Goal: Information Seeking & Learning: Learn about a topic

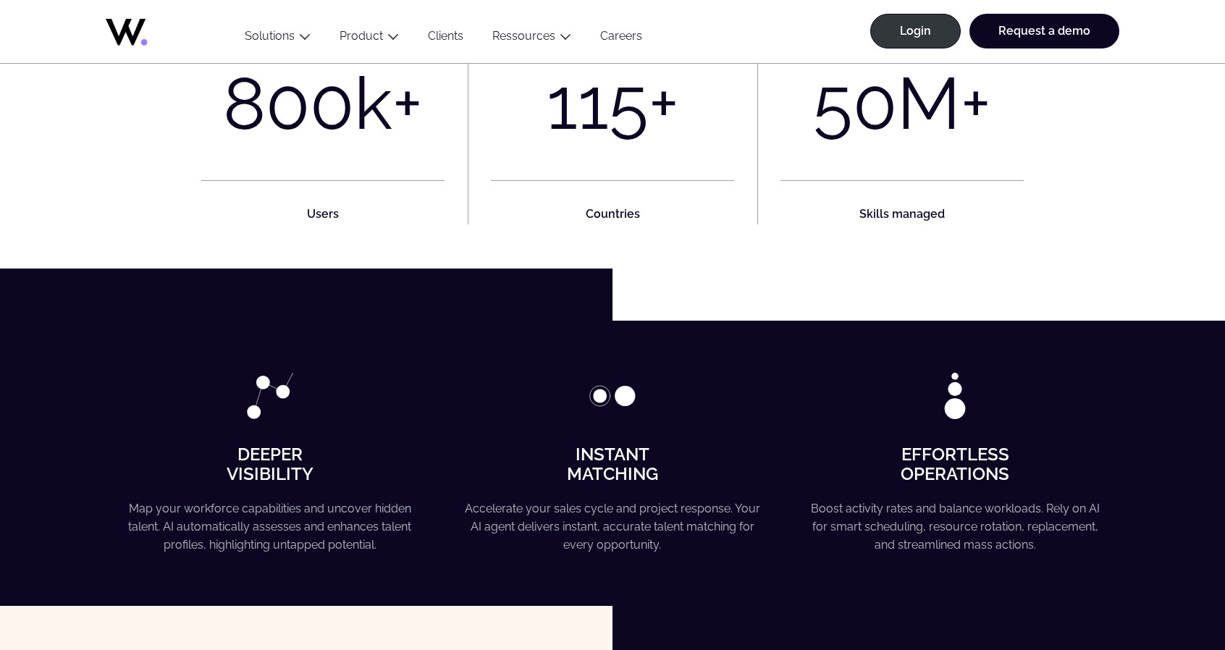
click at [443, 36] on link "Clients" at bounding box center [445, 39] width 64 height 20
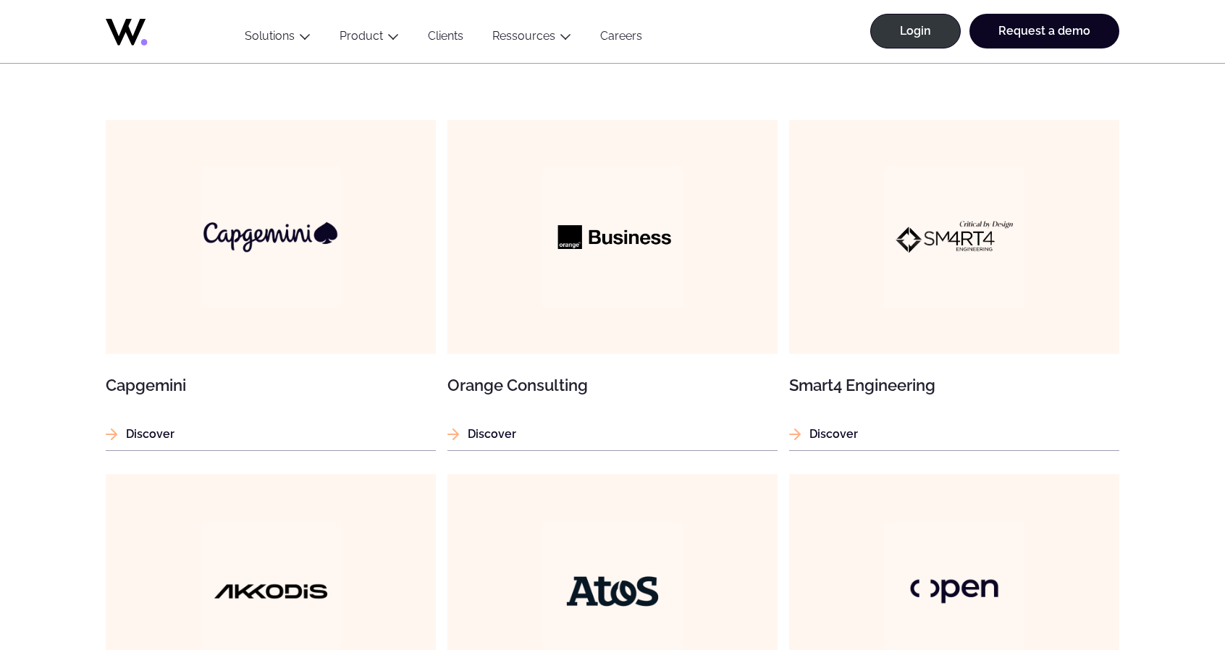
scroll to position [1013, 0]
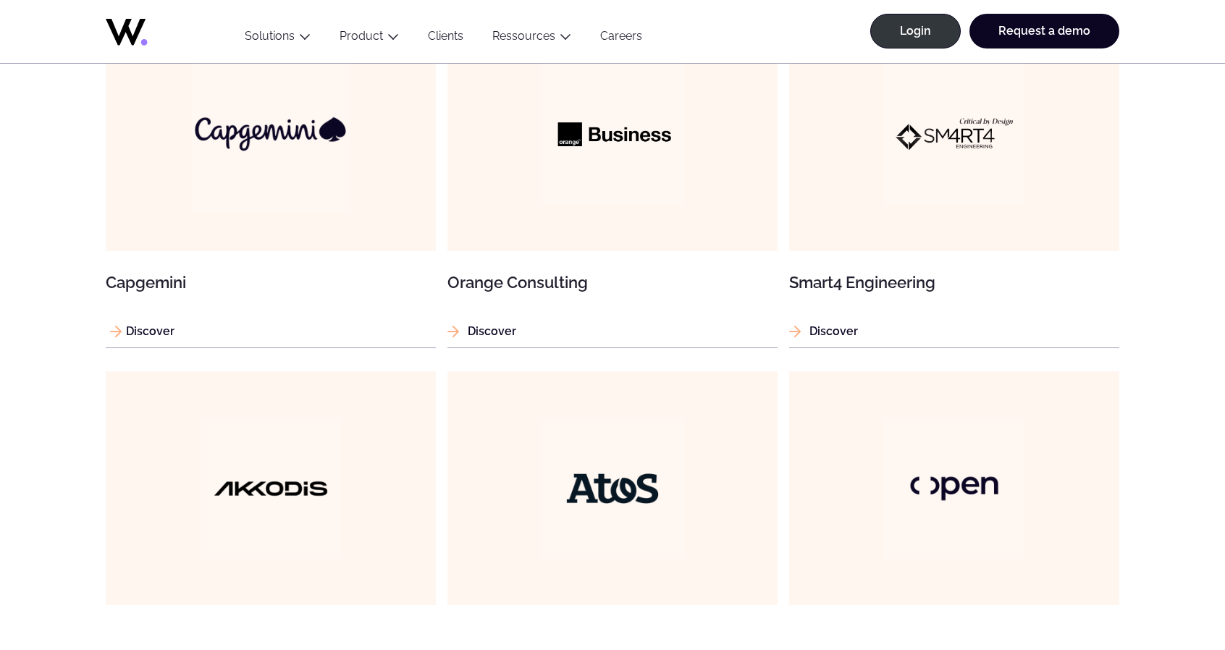
click at [305, 179] on img at bounding box center [271, 134] width 158 height 158
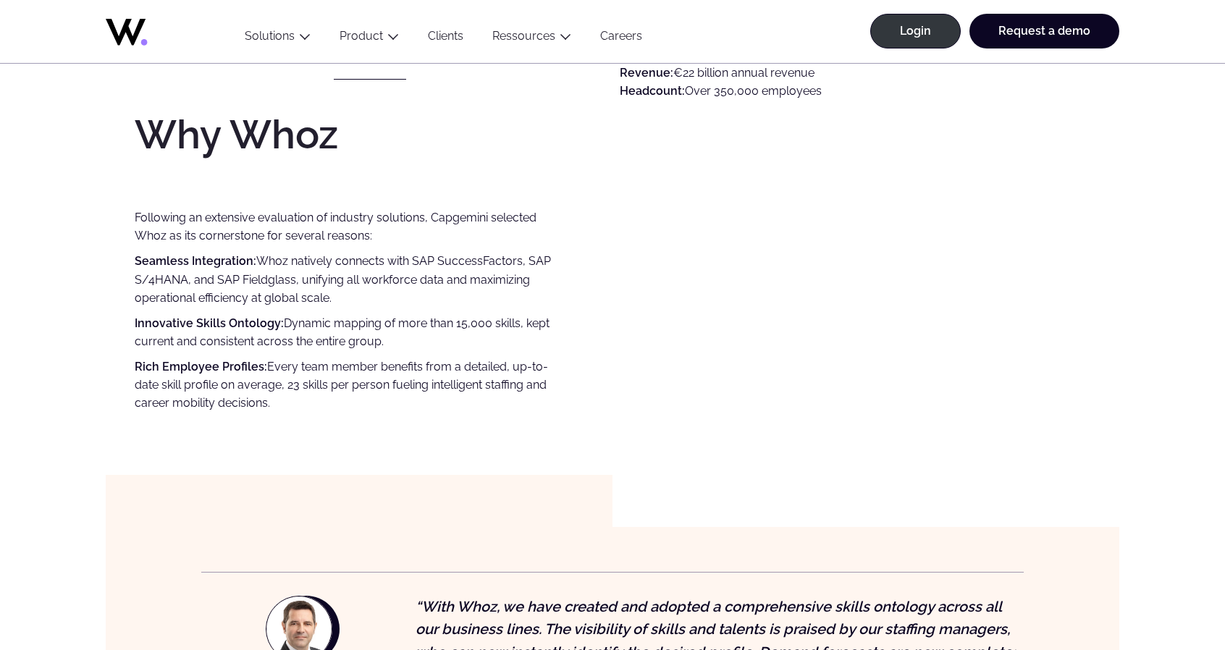
scroll to position [1013, 0]
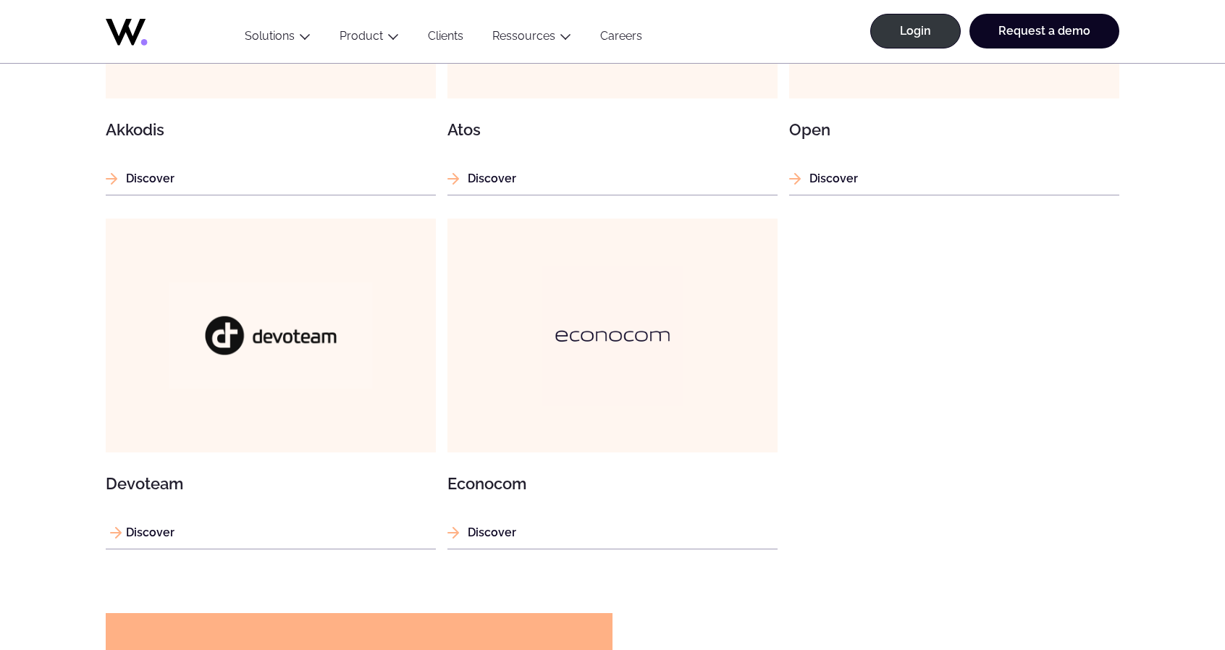
scroll to position [1303, 0]
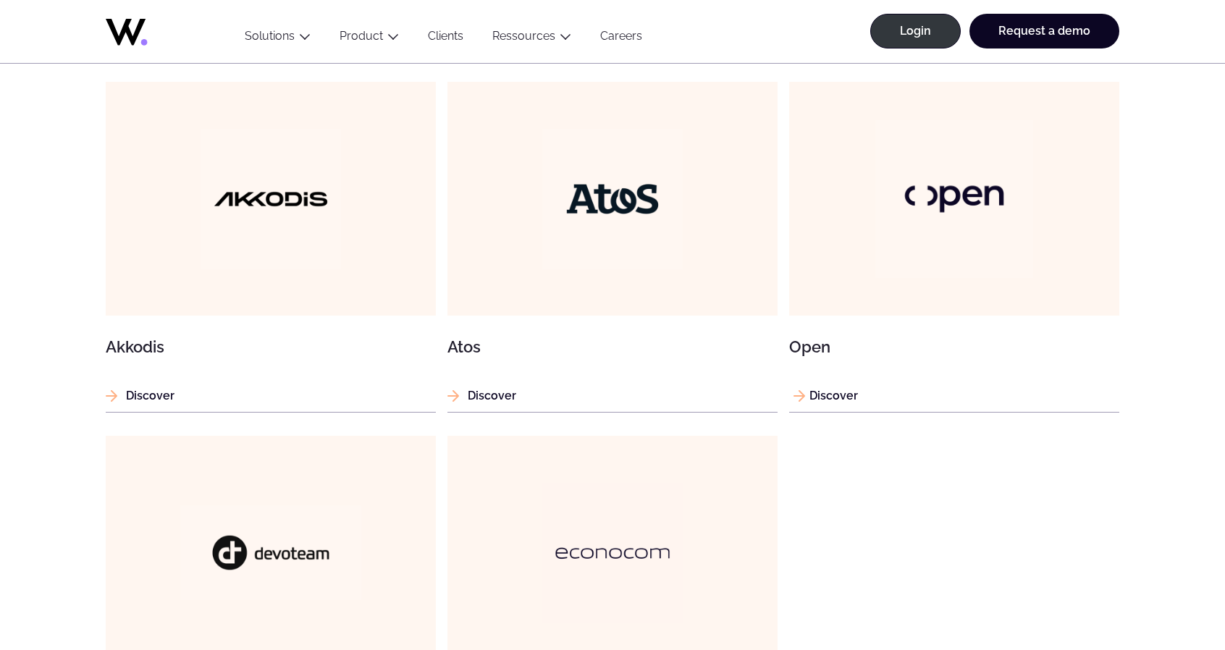
click at [987, 192] on img at bounding box center [954, 198] width 158 height 158
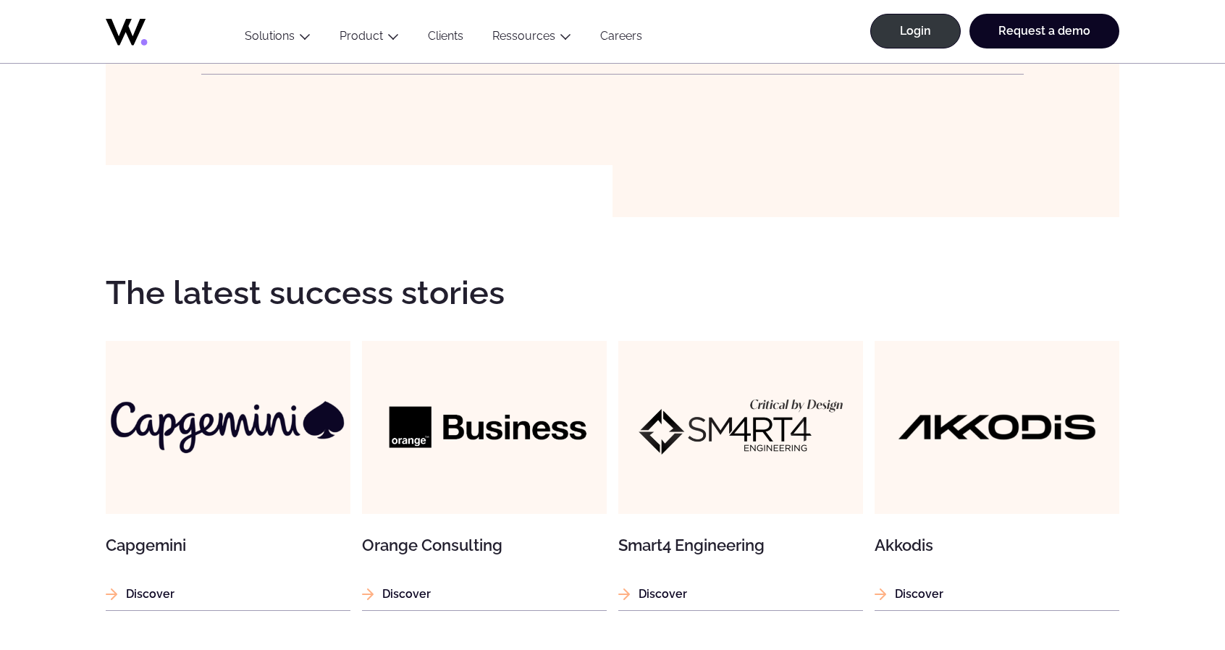
scroll to position [1375, 0]
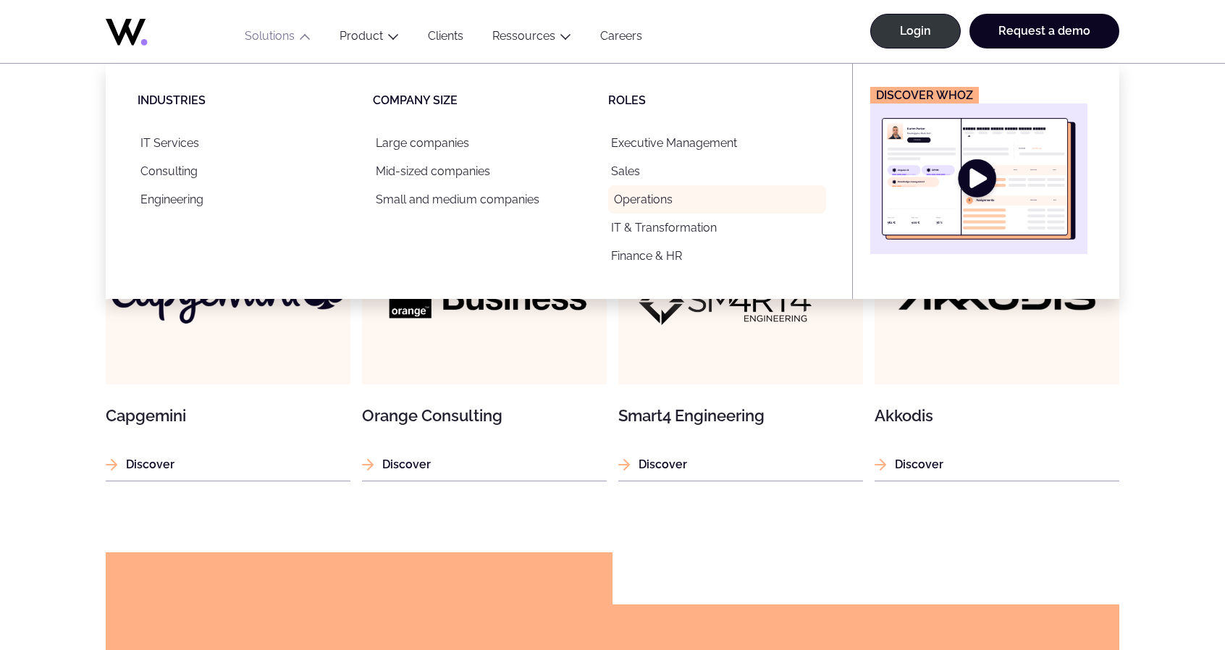
click at [664, 200] on link "Operations" at bounding box center [717, 199] width 218 height 28
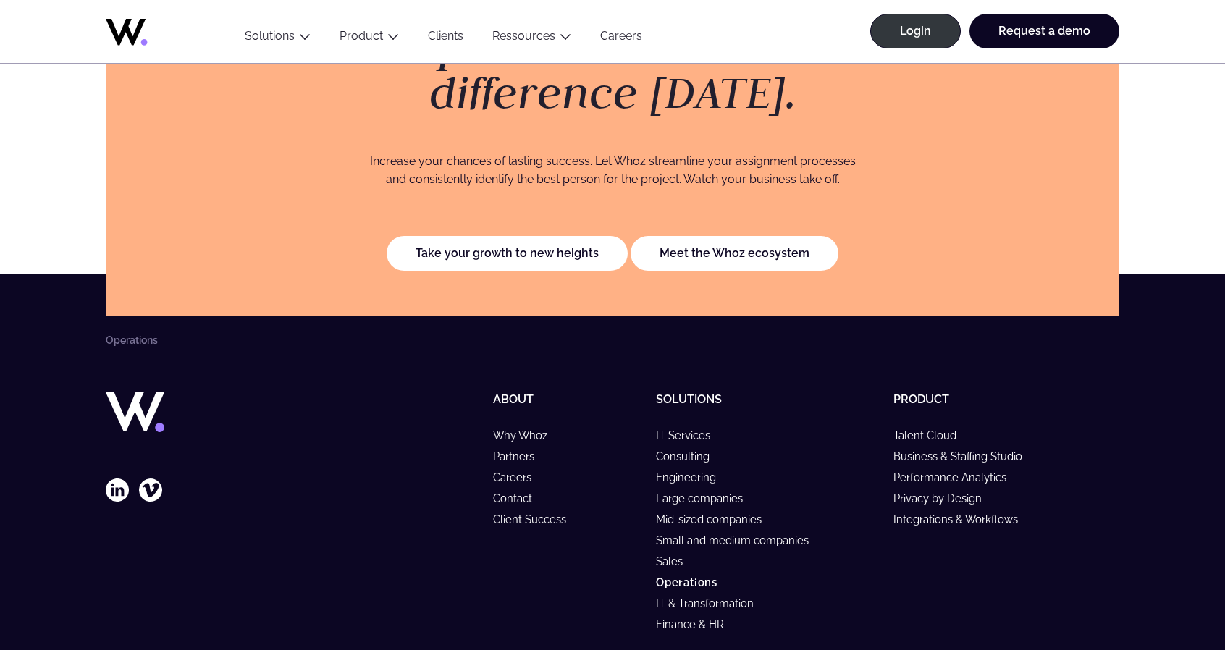
scroll to position [3128, 0]
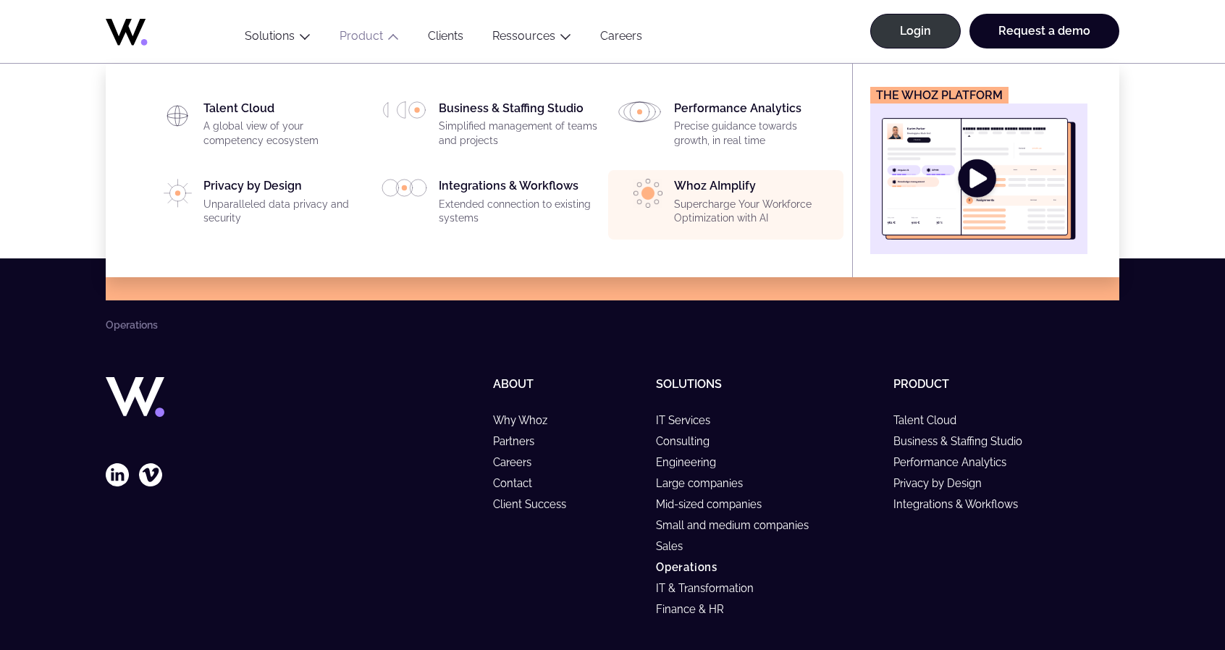
click at [695, 198] on p "Supercharge Your Workforce Optimization with AI" at bounding box center [754, 212] width 161 height 28
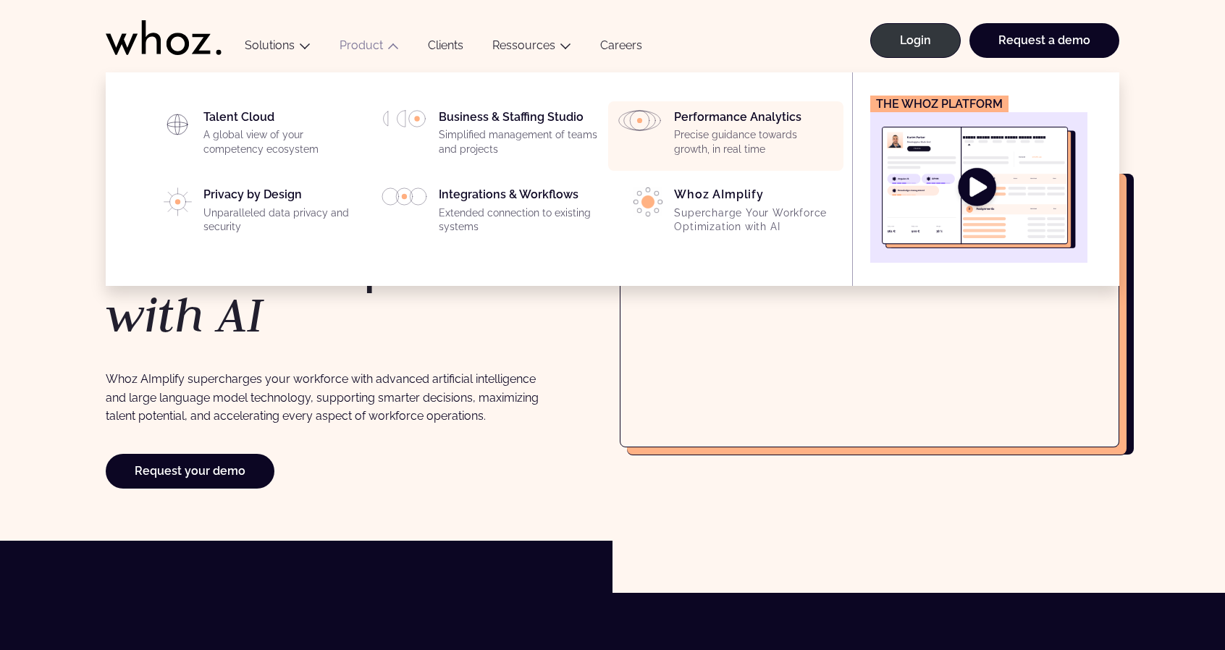
click at [706, 130] on p "Precise guidance towards growth, in real time" at bounding box center [754, 142] width 161 height 28
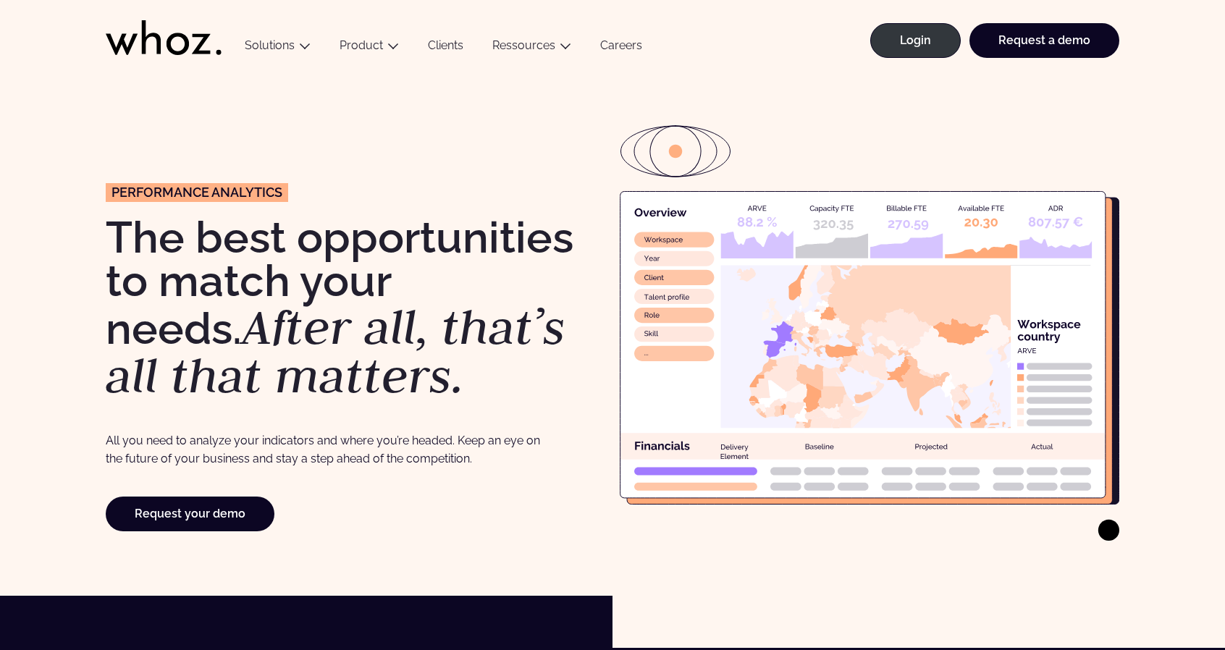
click at [1106, 530] on icon at bounding box center [1108, 530] width 21 height 21
click at [967, 444] on icon at bounding box center [862, 344] width 485 height 306
click at [683, 378] on icon at bounding box center [862, 344] width 485 height 306
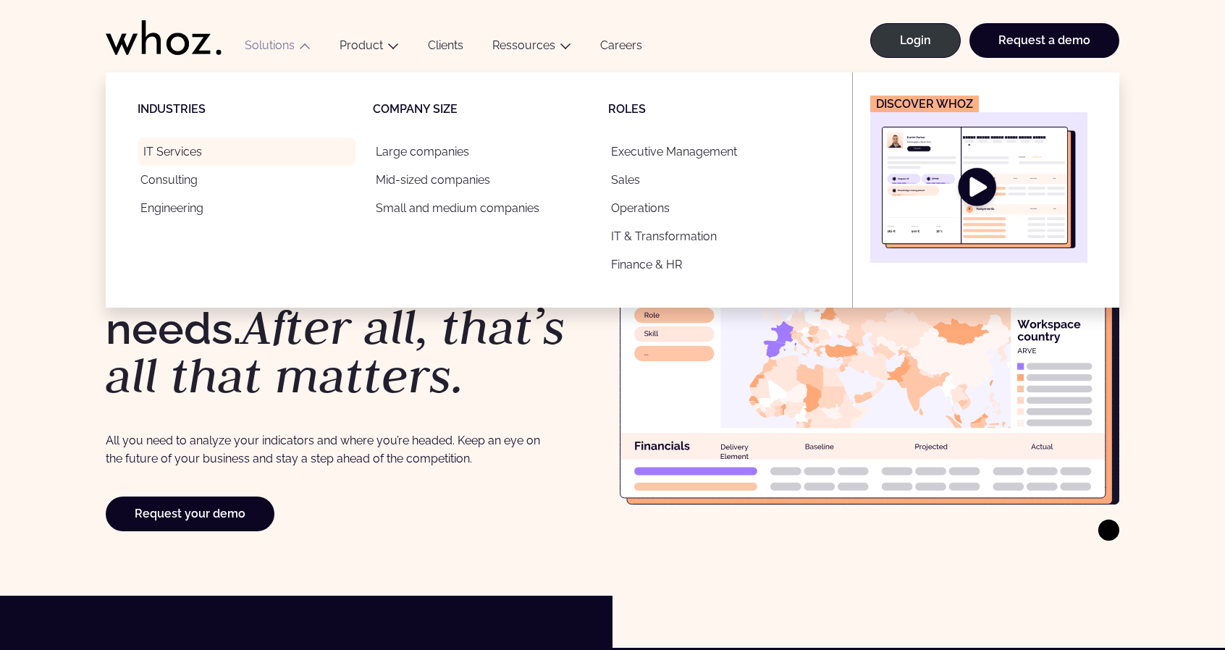
click at [194, 148] on link "IT Services" at bounding box center [247, 152] width 218 height 28
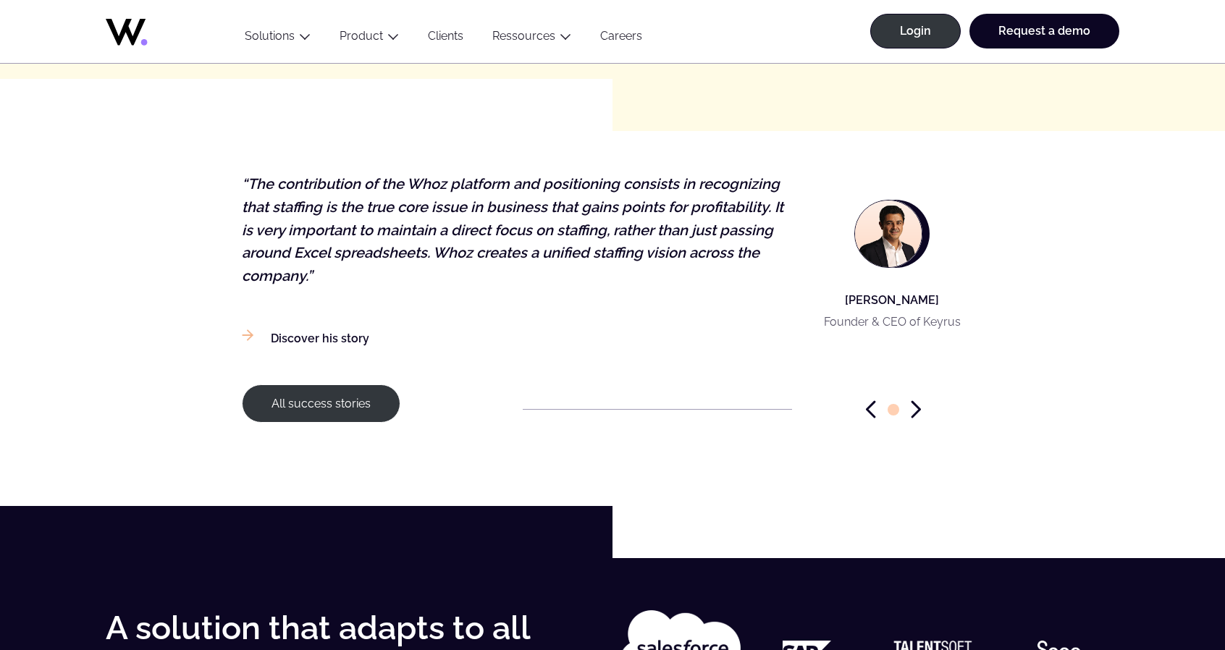
scroll to position [2316, 0]
